Goal: Task Accomplishment & Management: Manage account settings

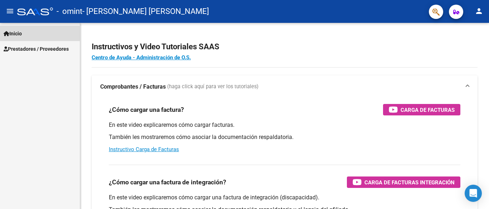
click at [20, 32] on span "Inicio" at bounding box center [13, 34] width 18 height 8
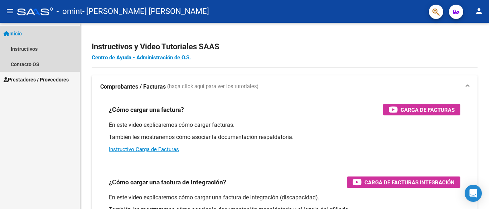
click at [22, 31] on span "Inicio" at bounding box center [13, 34] width 18 height 8
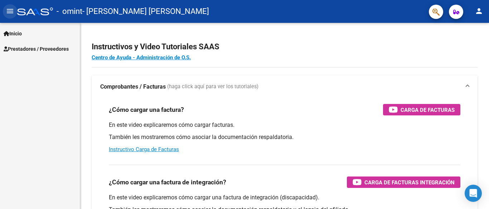
click at [10, 10] on mat-icon "menu" at bounding box center [10, 11] width 9 height 9
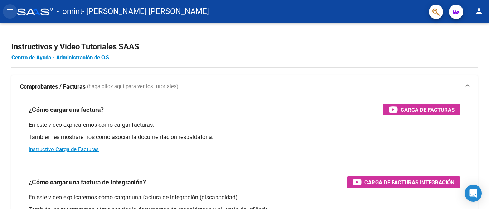
click at [11, 10] on mat-icon "menu" at bounding box center [10, 11] width 9 height 9
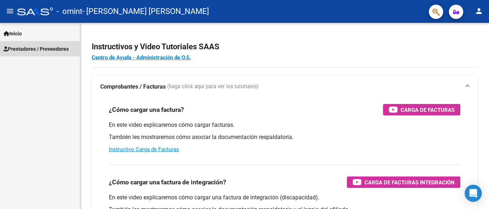
click at [31, 47] on span "Prestadores / Proveedores" at bounding box center [36, 49] width 65 height 8
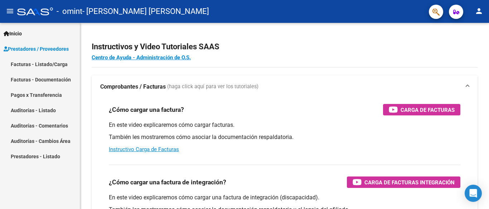
click at [30, 62] on link "Facturas - Listado/Carga" at bounding box center [40, 64] width 80 height 15
click at [41, 63] on link "Facturas - Listado/Carga" at bounding box center [40, 64] width 80 height 15
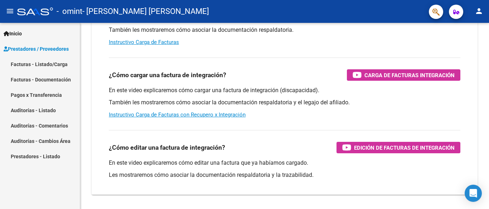
click at [50, 62] on link "Facturas - Listado/Carga" at bounding box center [40, 64] width 80 height 15
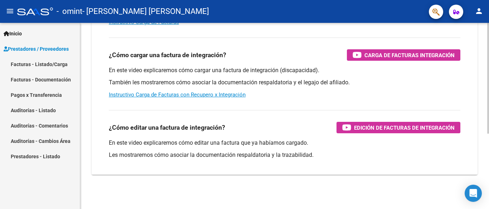
scroll to position [0, 0]
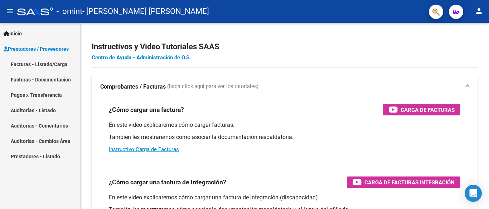
click at [45, 61] on link "Facturas - Listado/Carga" at bounding box center [40, 64] width 80 height 15
click at [41, 62] on link "Facturas - Listado/Carga" at bounding box center [40, 64] width 80 height 15
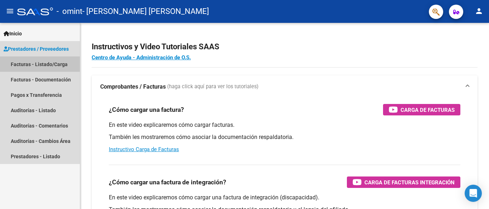
click at [41, 62] on link "Facturas - Listado/Carga" at bounding box center [40, 64] width 80 height 15
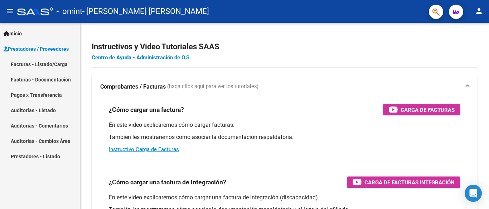
click at [46, 82] on link "Facturas - Documentación" at bounding box center [40, 79] width 80 height 15
click at [52, 94] on link "Pagos x Transferencia" at bounding box center [40, 94] width 80 height 15
click at [53, 105] on link "Auditorías - Listado" at bounding box center [40, 110] width 80 height 15
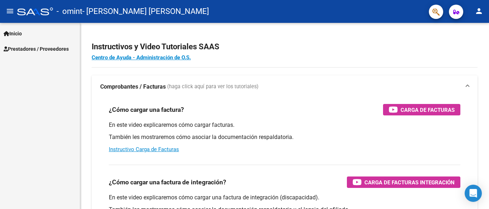
click at [10, 7] on mat-icon "menu" at bounding box center [10, 11] width 9 height 9
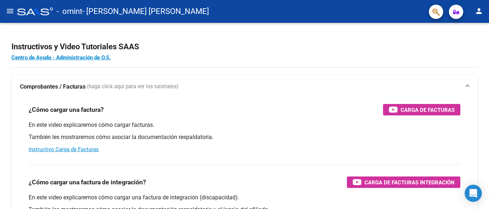
click at [10, 7] on mat-icon "menu" at bounding box center [10, 11] width 9 height 9
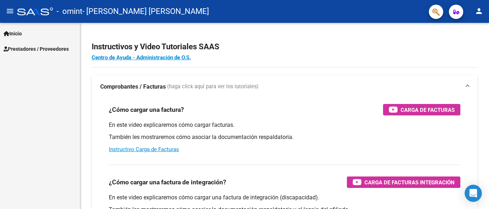
click at [33, 49] on span "Prestadores / Proveedores" at bounding box center [36, 49] width 65 height 8
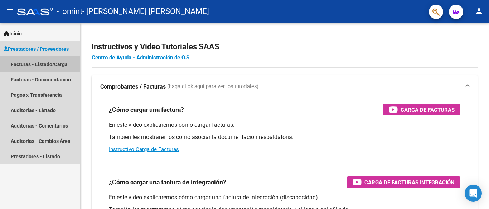
click at [41, 64] on link "Facturas - Listado/Carga" at bounding box center [40, 64] width 80 height 15
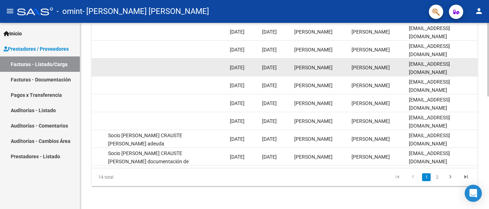
scroll to position [0, 1011]
